Goal: Task Accomplishment & Management: Use online tool/utility

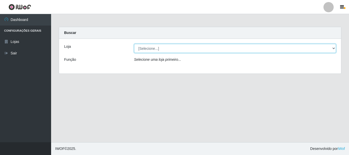
drag, startPoint x: 334, startPoint y: 49, endPoint x: 332, endPoint y: 53, distance: 4.2
click at [334, 49] on select "[Selecione...] O Cestão - [GEOGRAPHIC_DATA]" at bounding box center [235, 48] width 202 height 9
select select "238"
click at [134, 44] on select "[Selecione...] O Cestão - [GEOGRAPHIC_DATA]" at bounding box center [235, 48] width 202 height 9
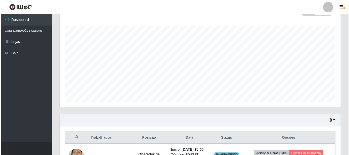
scroll to position [146, 0]
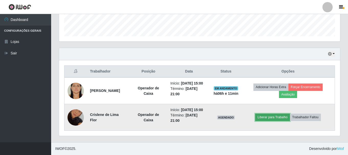
click at [266, 118] on button "Liberar para Trabalho" at bounding box center [272, 117] width 35 height 7
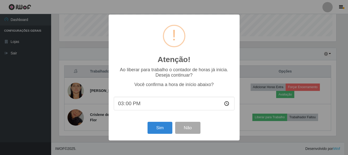
scroll to position [106, 278]
click at [160, 127] on button "Sim" at bounding box center [160, 128] width 25 height 12
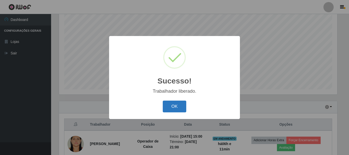
click at [171, 106] on button "OK" at bounding box center [175, 107] width 24 height 12
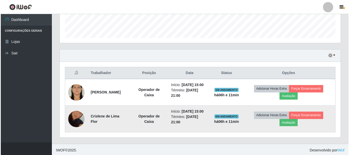
scroll to position [146, 0]
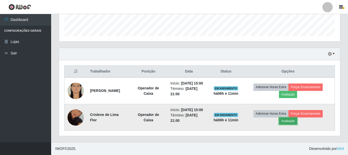
click at [284, 123] on button "Avaliação" at bounding box center [288, 121] width 18 height 7
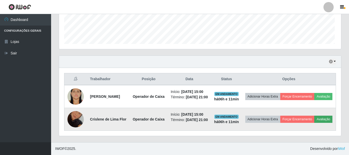
scroll to position [106, 278]
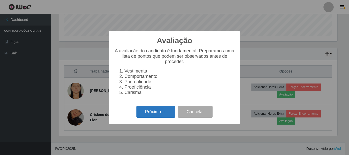
click at [154, 116] on button "Próximo →" at bounding box center [156, 112] width 39 height 12
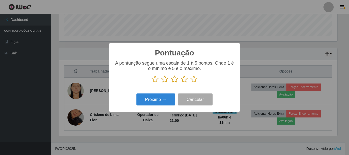
click at [196, 81] on icon at bounding box center [193, 79] width 7 height 8
click at [190, 83] on input "radio" at bounding box center [190, 83] width 0 height 0
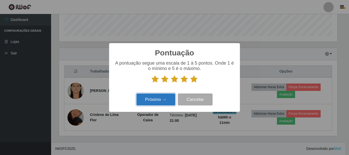
click at [164, 99] on button "Próximo →" at bounding box center [156, 100] width 39 height 12
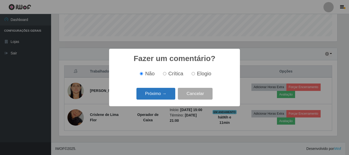
click at [162, 99] on button "Próximo →" at bounding box center [156, 94] width 39 height 12
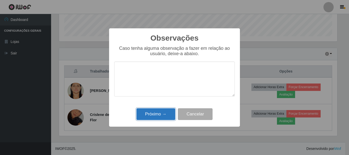
click at [151, 117] on button "Próximo →" at bounding box center [156, 114] width 39 height 12
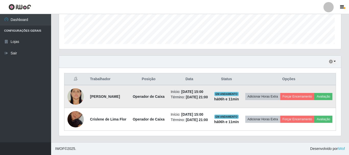
scroll to position [106, 281]
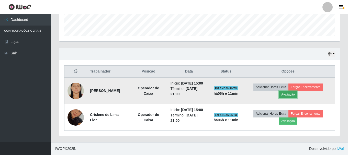
click at [287, 96] on button "Avaliação" at bounding box center [288, 94] width 18 height 7
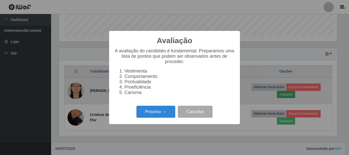
scroll to position [106, 278]
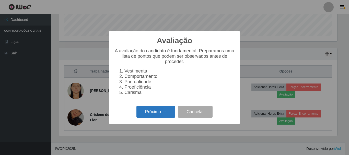
click at [166, 111] on button "Próximo →" at bounding box center [156, 112] width 39 height 12
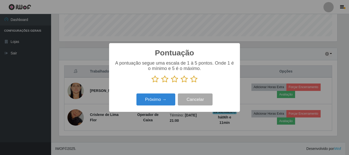
scroll to position [255558, 255386]
click at [194, 79] on icon at bounding box center [193, 79] width 7 height 8
click at [190, 83] on input "radio" at bounding box center [190, 83] width 0 height 0
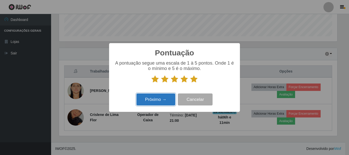
click at [159, 100] on button "Próximo →" at bounding box center [156, 100] width 39 height 12
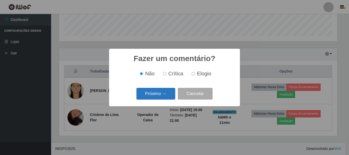
click at [170, 96] on button "Próximo →" at bounding box center [156, 94] width 39 height 12
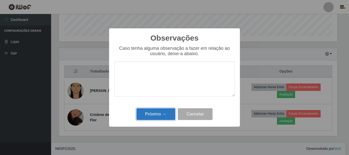
click at [165, 118] on button "Próximo →" at bounding box center [156, 114] width 39 height 12
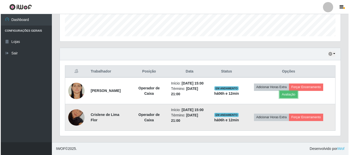
scroll to position [106, 281]
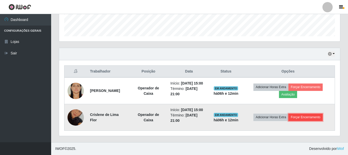
click at [297, 117] on button "Forçar Encerramento" at bounding box center [305, 117] width 34 height 7
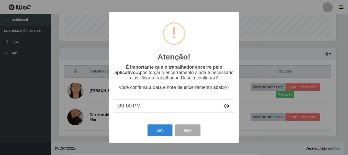
scroll to position [106, 278]
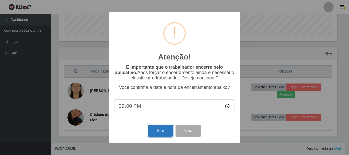
click at [156, 133] on button "Sim" at bounding box center [160, 131] width 25 height 12
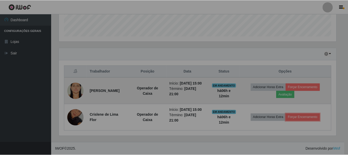
scroll to position [0, 0]
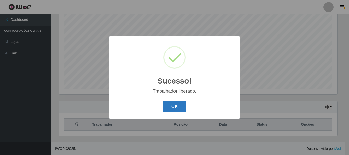
click at [184, 106] on button "OK" at bounding box center [175, 107] width 24 height 12
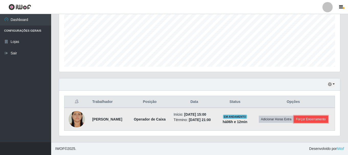
click at [303, 119] on button "Forçar Encerramento" at bounding box center [311, 119] width 34 height 7
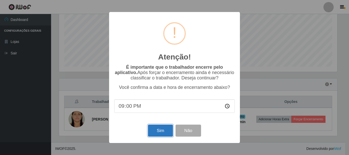
click at [156, 129] on button "Sim" at bounding box center [160, 131] width 25 height 12
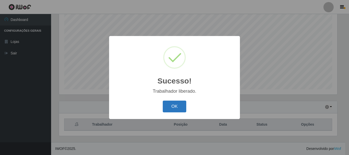
click at [167, 105] on button "OK" at bounding box center [175, 107] width 24 height 12
